Goal: Task Accomplishment & Management: Use online tool/utility

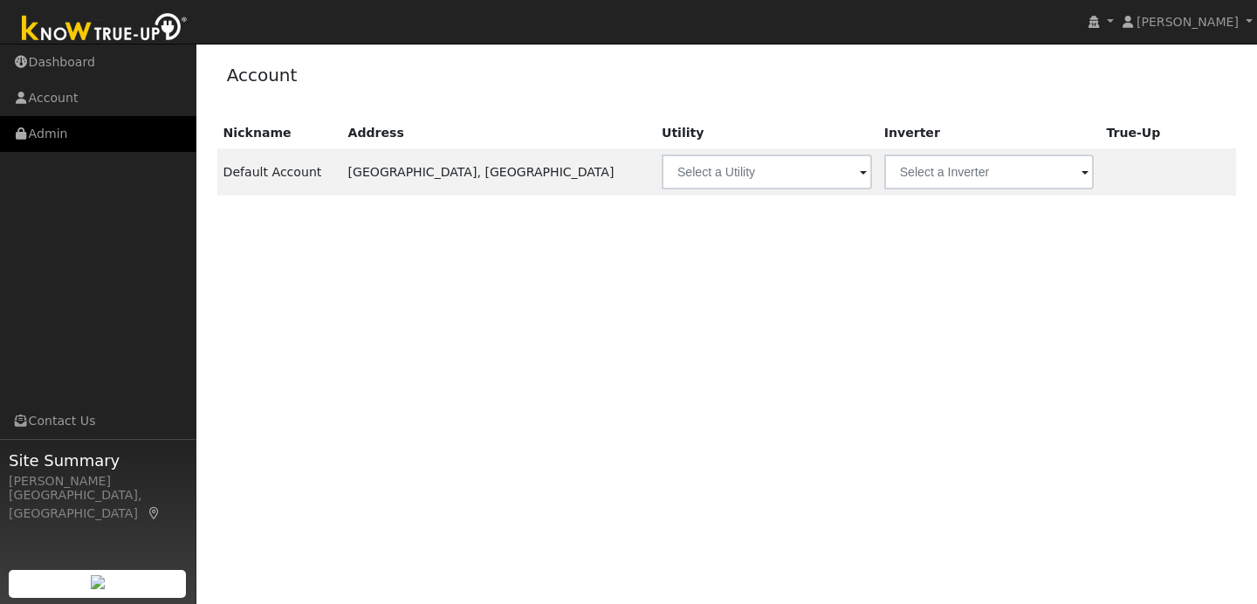
click at [136, 124] on link "Admin" at bounding box center [98, 134] width 196 height 36
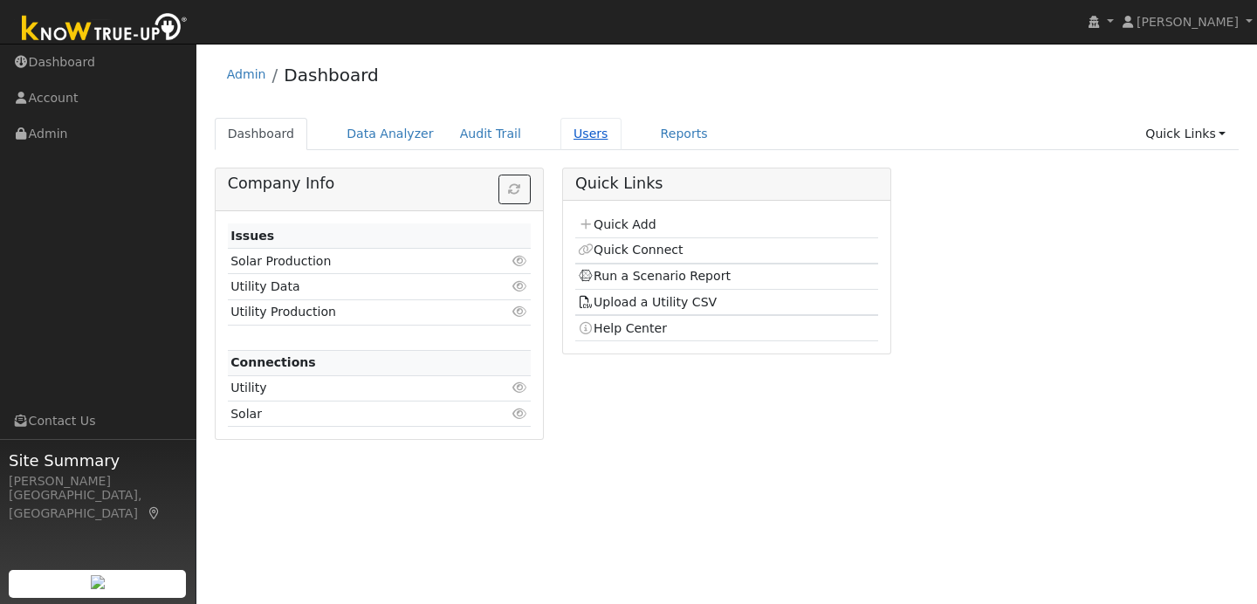
click at [560, 133] on link "Users" at bounding box center [590, 134] width 61 height 32
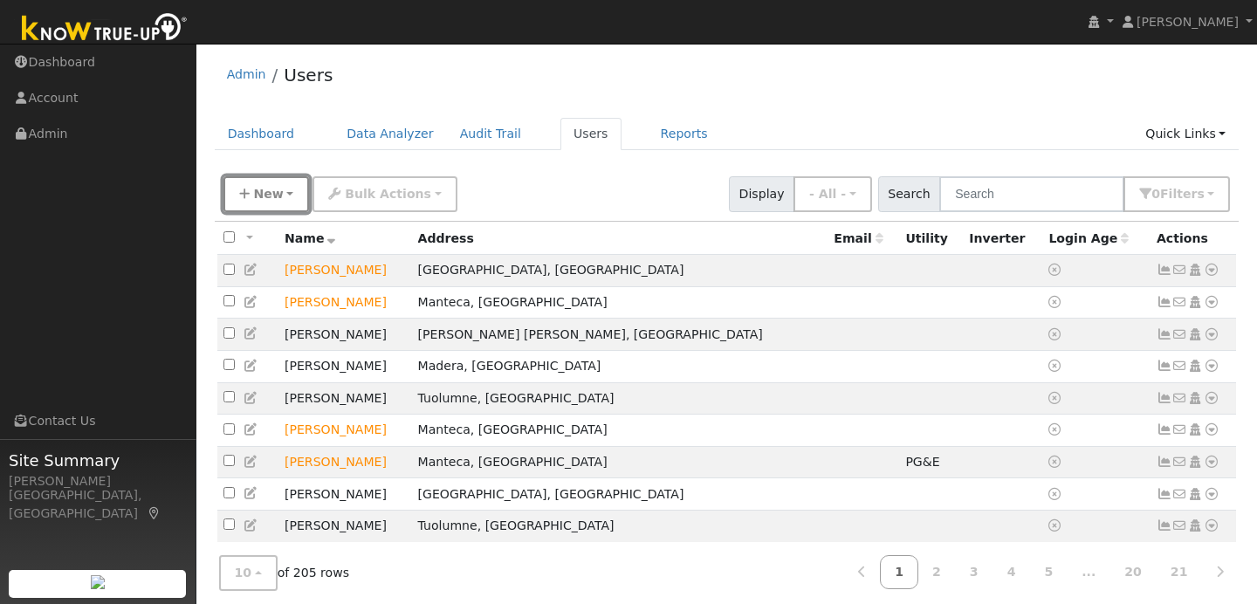
click at [294, 189] on button "New" at bounding box center [266, 194] width 86 height 36
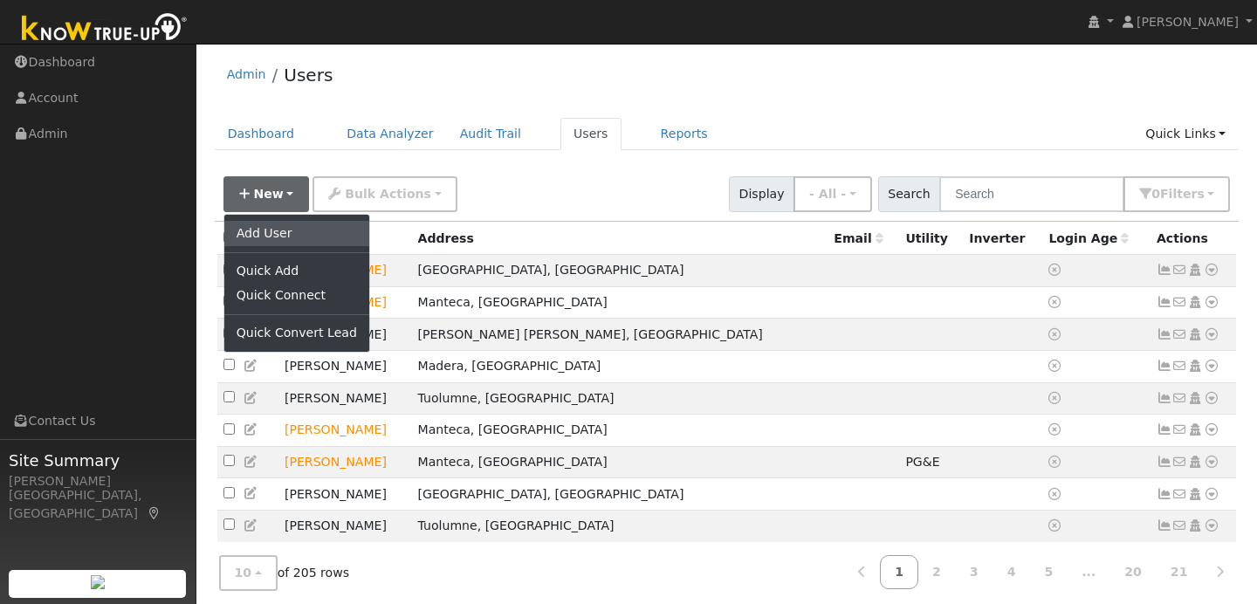
click at [330, 231] on link "Add User" at bounding box center [296, 233] width 145 height 24
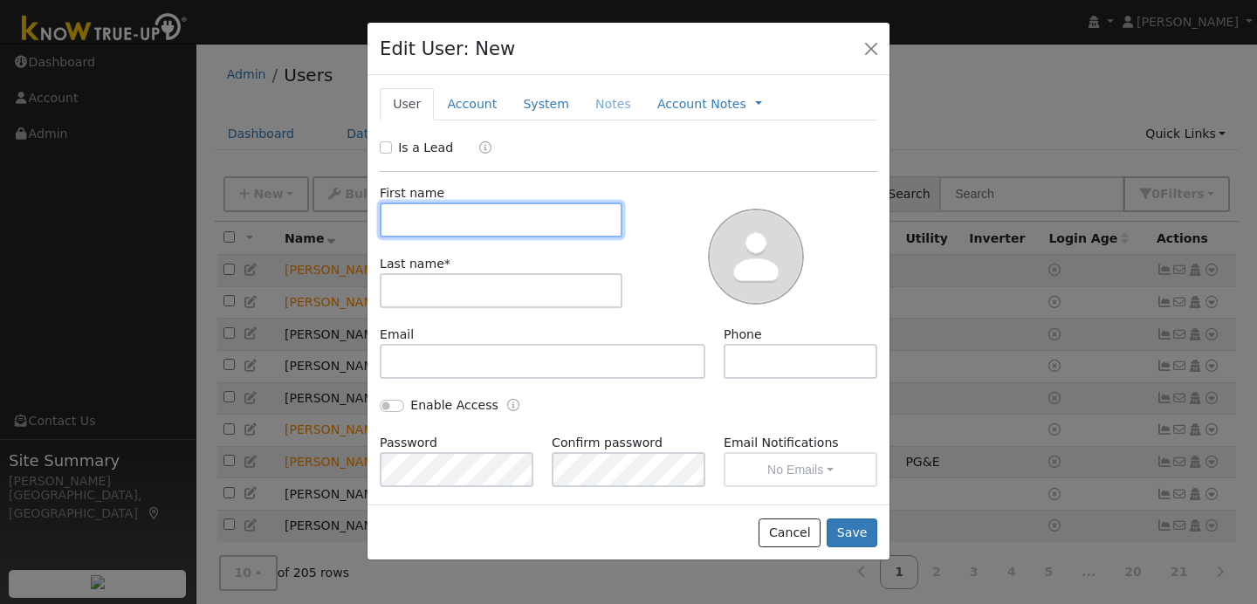
click at [407, 224] on input "text" at bounding box center [501, 219] width 243 height 35
type input "Richard"
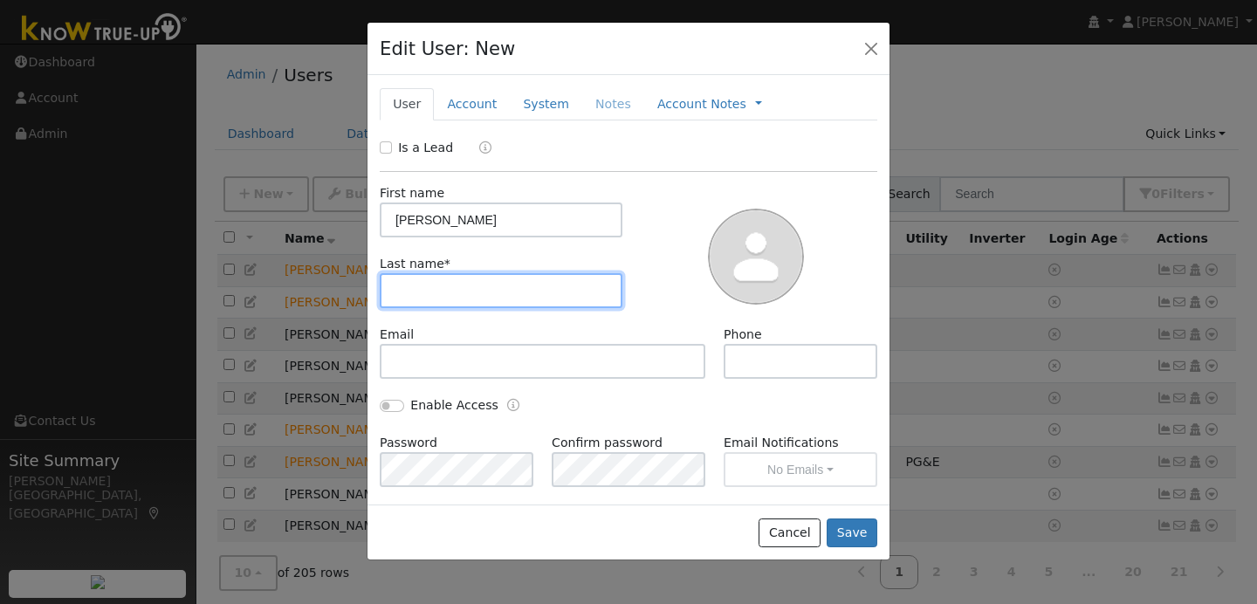
click at [407, 294] on input "text" at bounding box center [501, 290] width 243 height 35
type input "Strazzo"
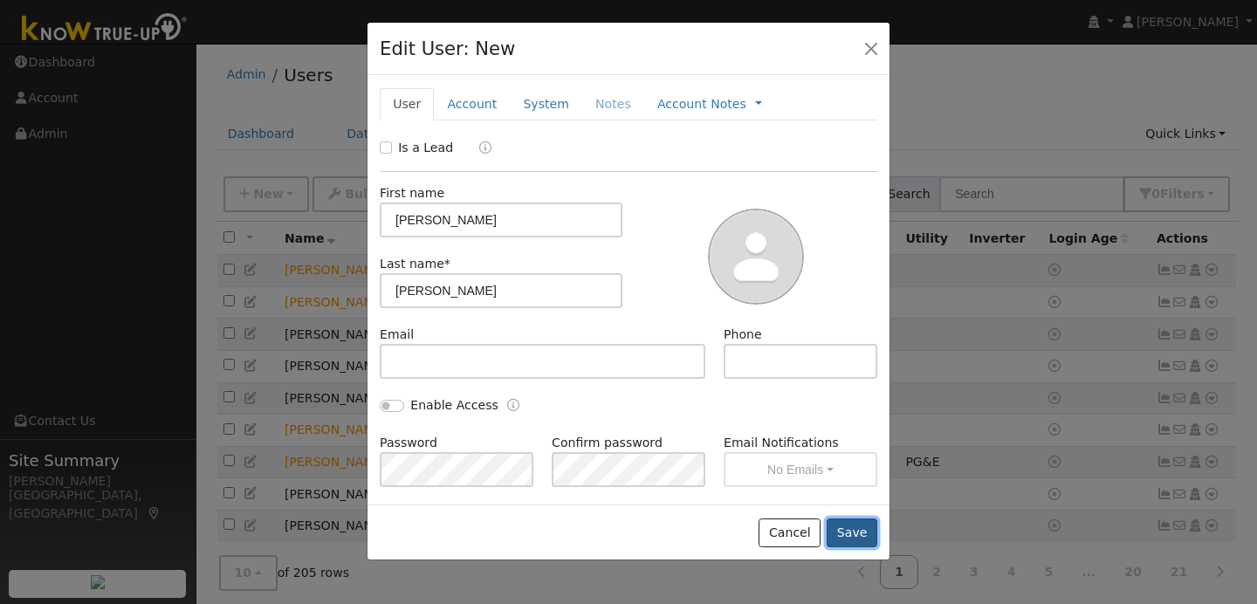
click at [853, 527] on button "Save" at bounding box center [851, 533] width 51 height 30
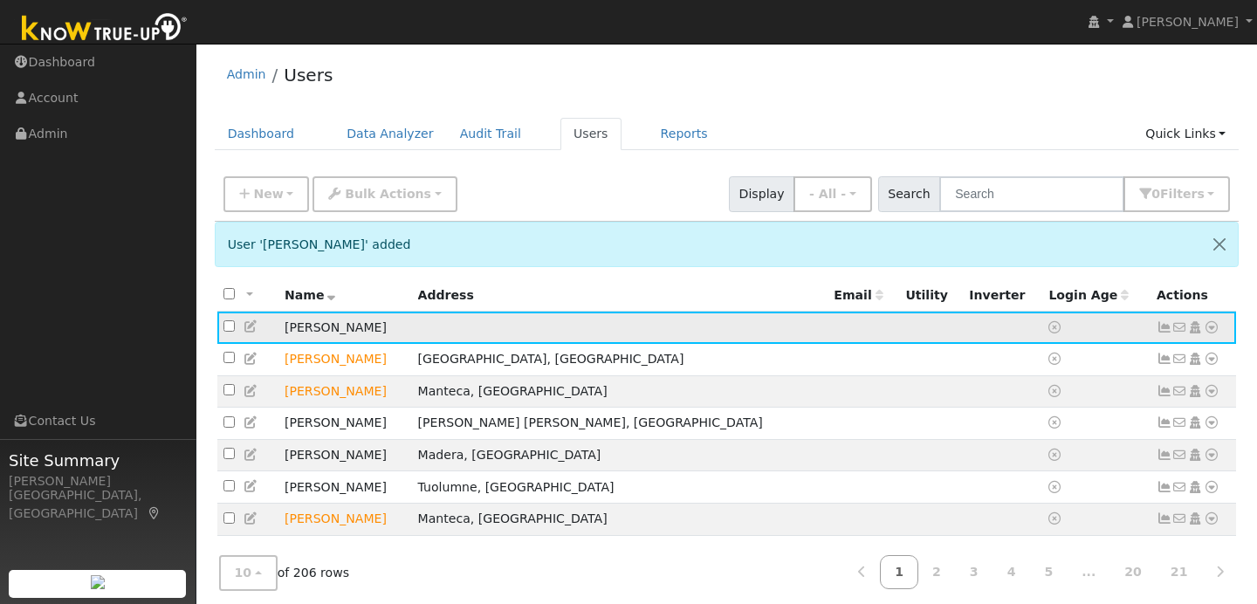
click at [1213, 332] on icon at bounding box center [1211, 327] width 16 height 12
click at [1133, 367] on link "Data Analyzer" at bounding box center [1154, 358] width 127 height 24
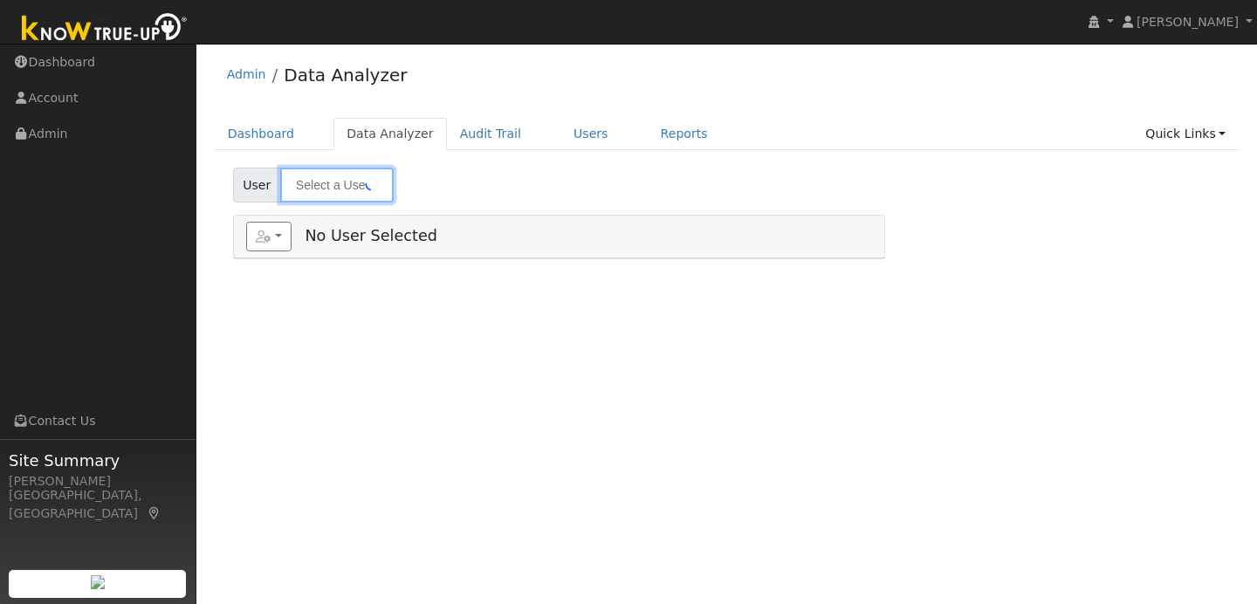
type input "Richard Strazzo"
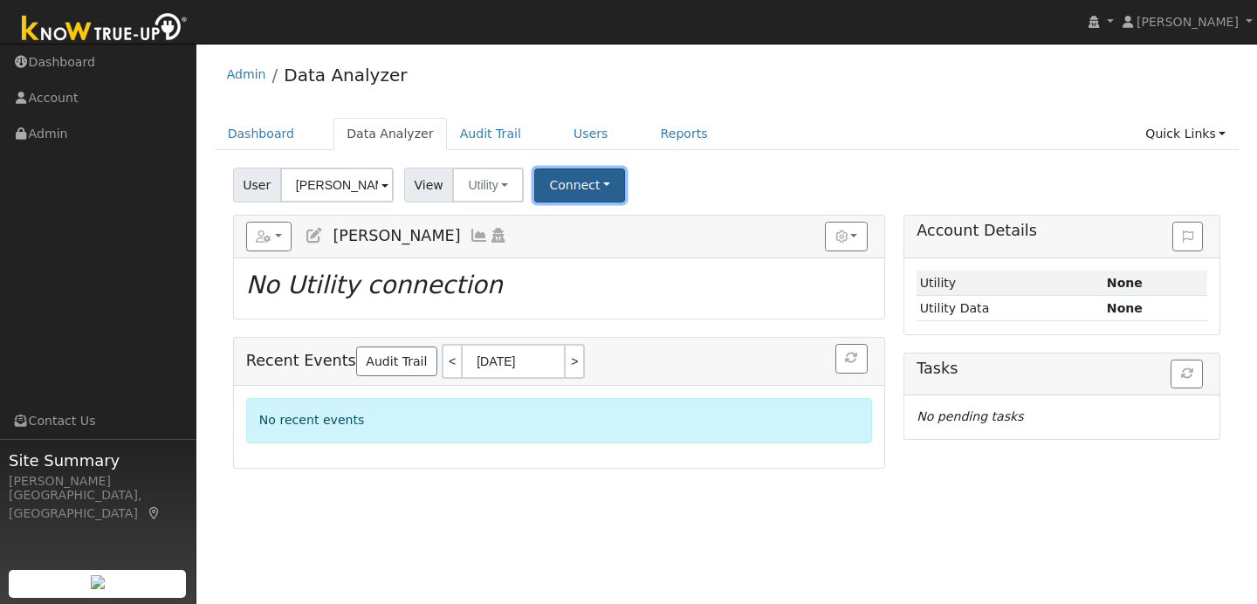
click at [553, 176] on button "Connect" at bounding box center [579, 185] width 91 height 34
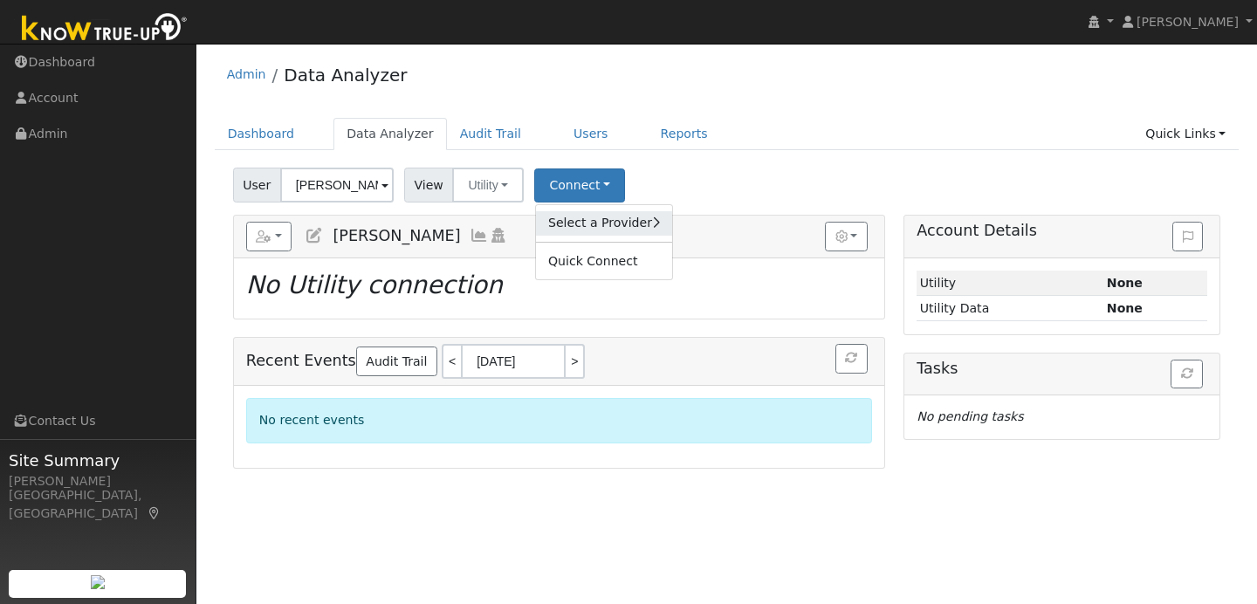
click at [624, 227] on link "Select a Provider" at bounding box center [604, 223] width 136 height 24
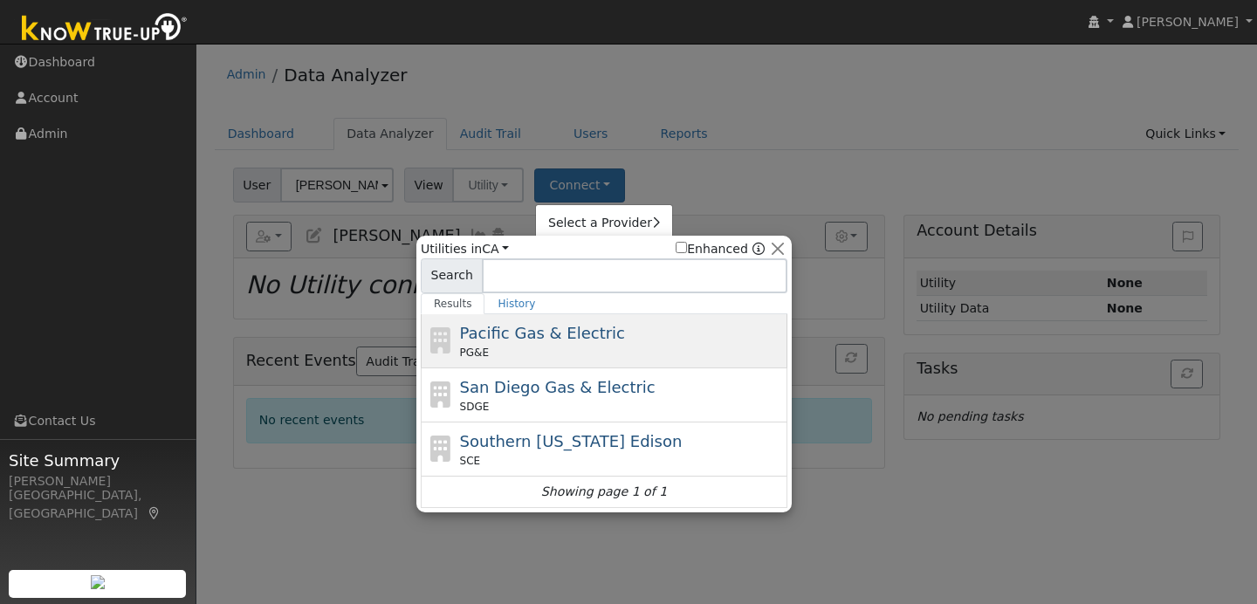
click at [615, 332] on div "Pacific Gas & Electric PG&E" at bounding box center [622, 340] width 324 height 39
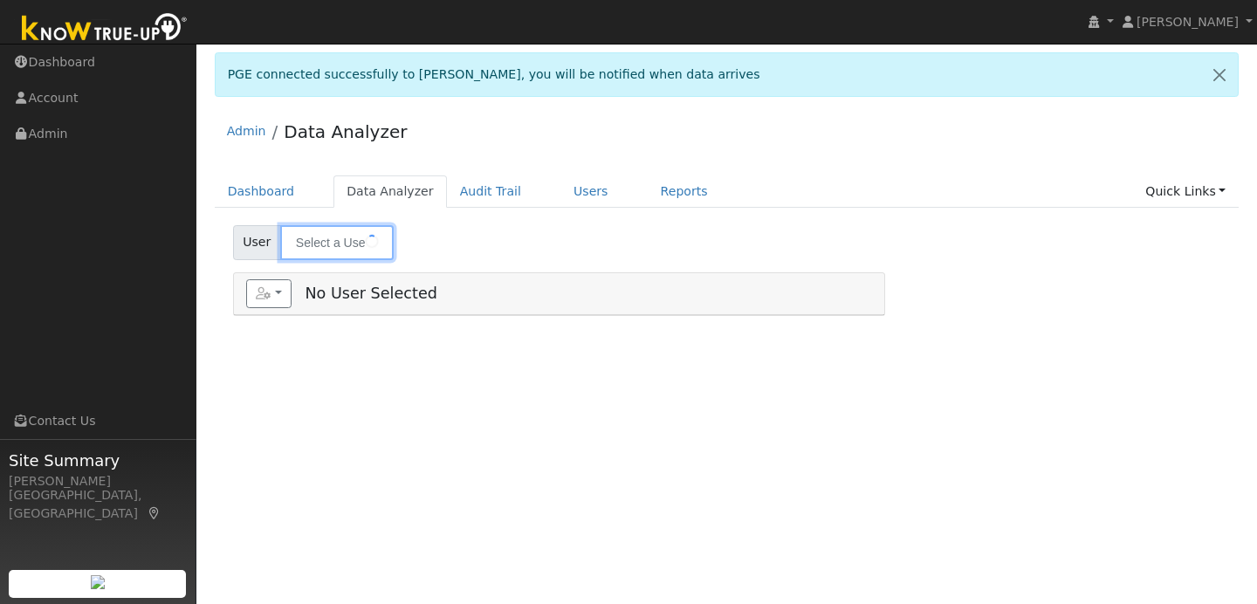
type input "[PERSON_NAME]"
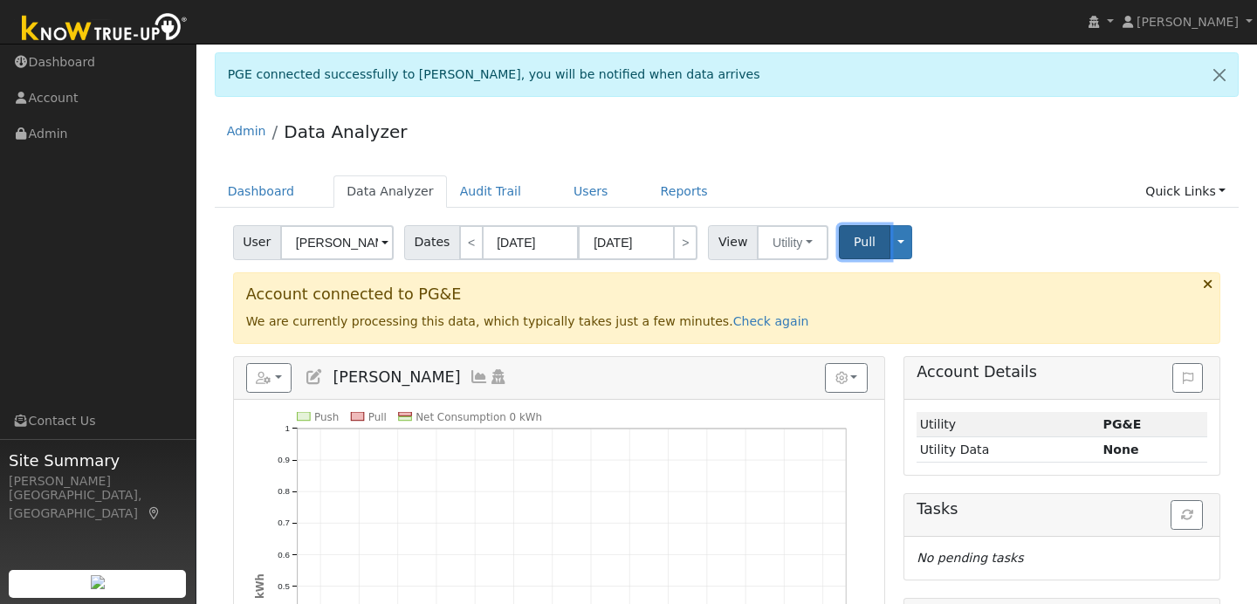
click at [870, 239] on button "Pull" at bounding box center [864, 242] width 51 height 34
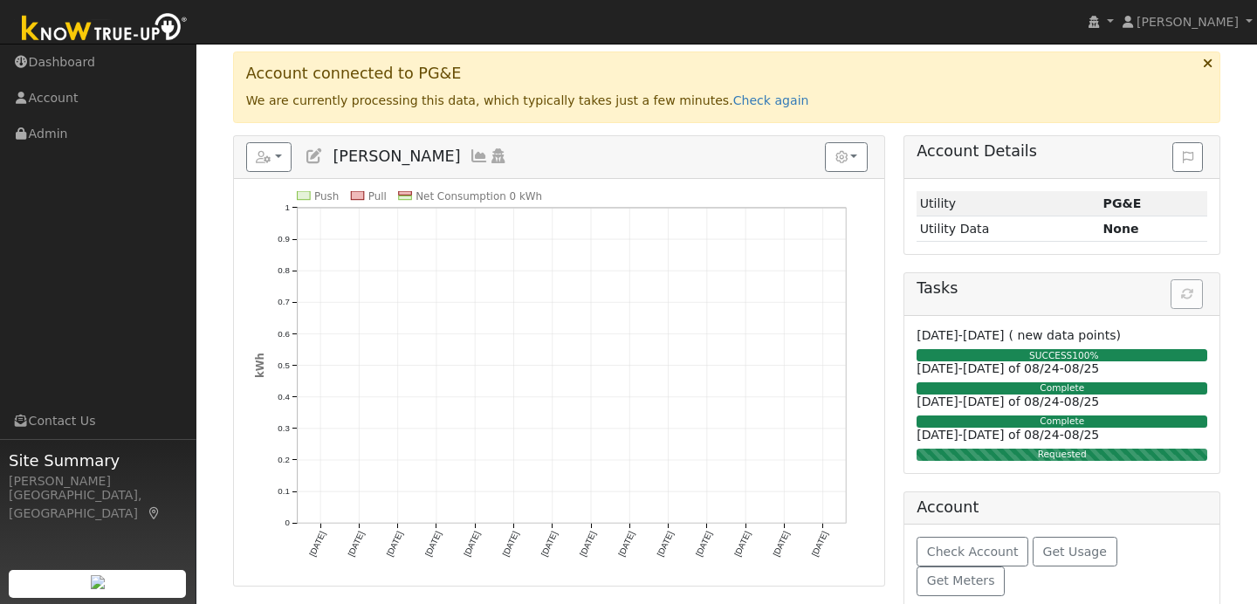
scroll to position [223, 0]
